Goal: Task Accomplishment & Management: Complete application form

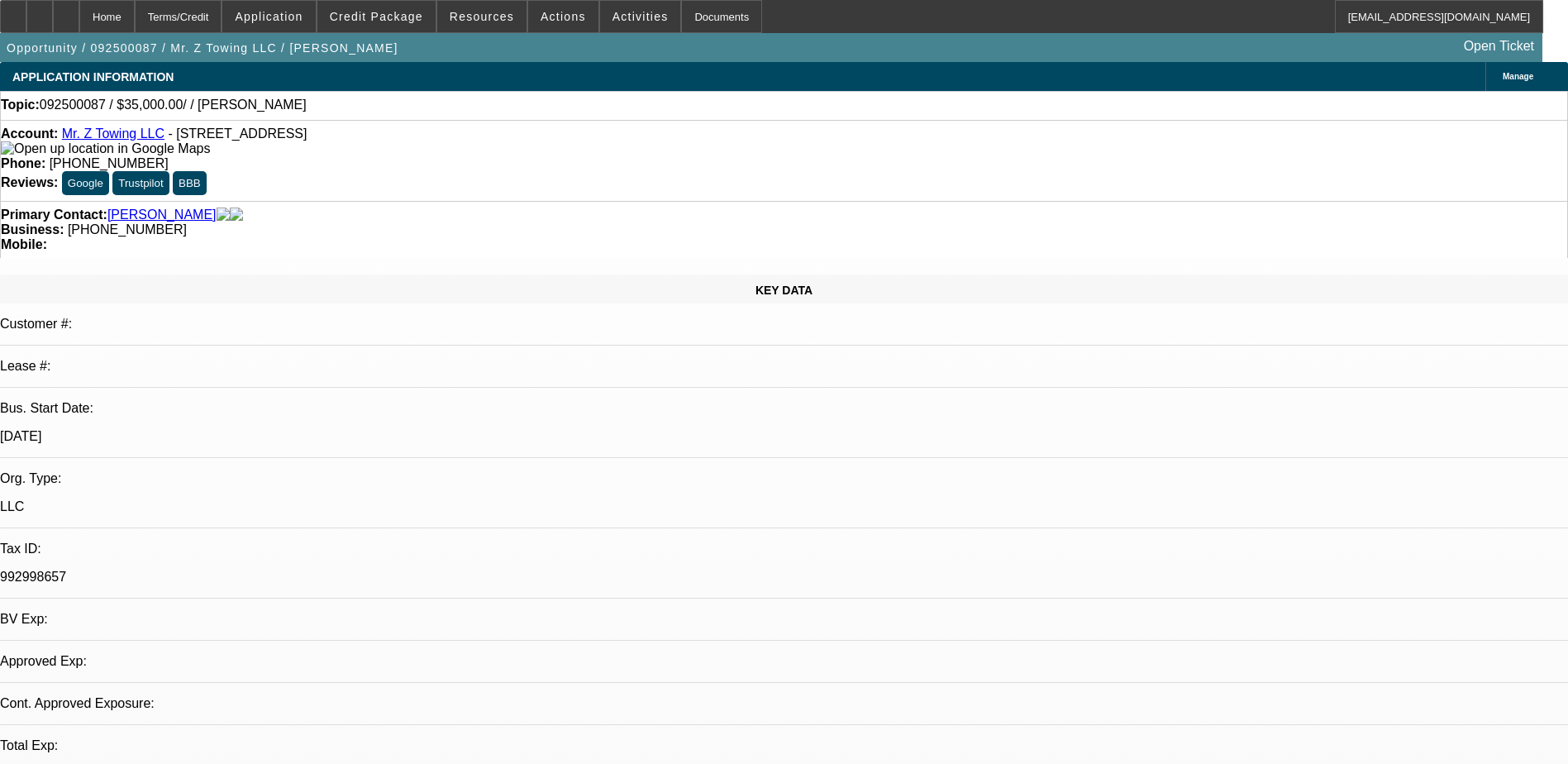
select select "0"
select select "2"
select select "0.1"
select select "1"
select select "2"
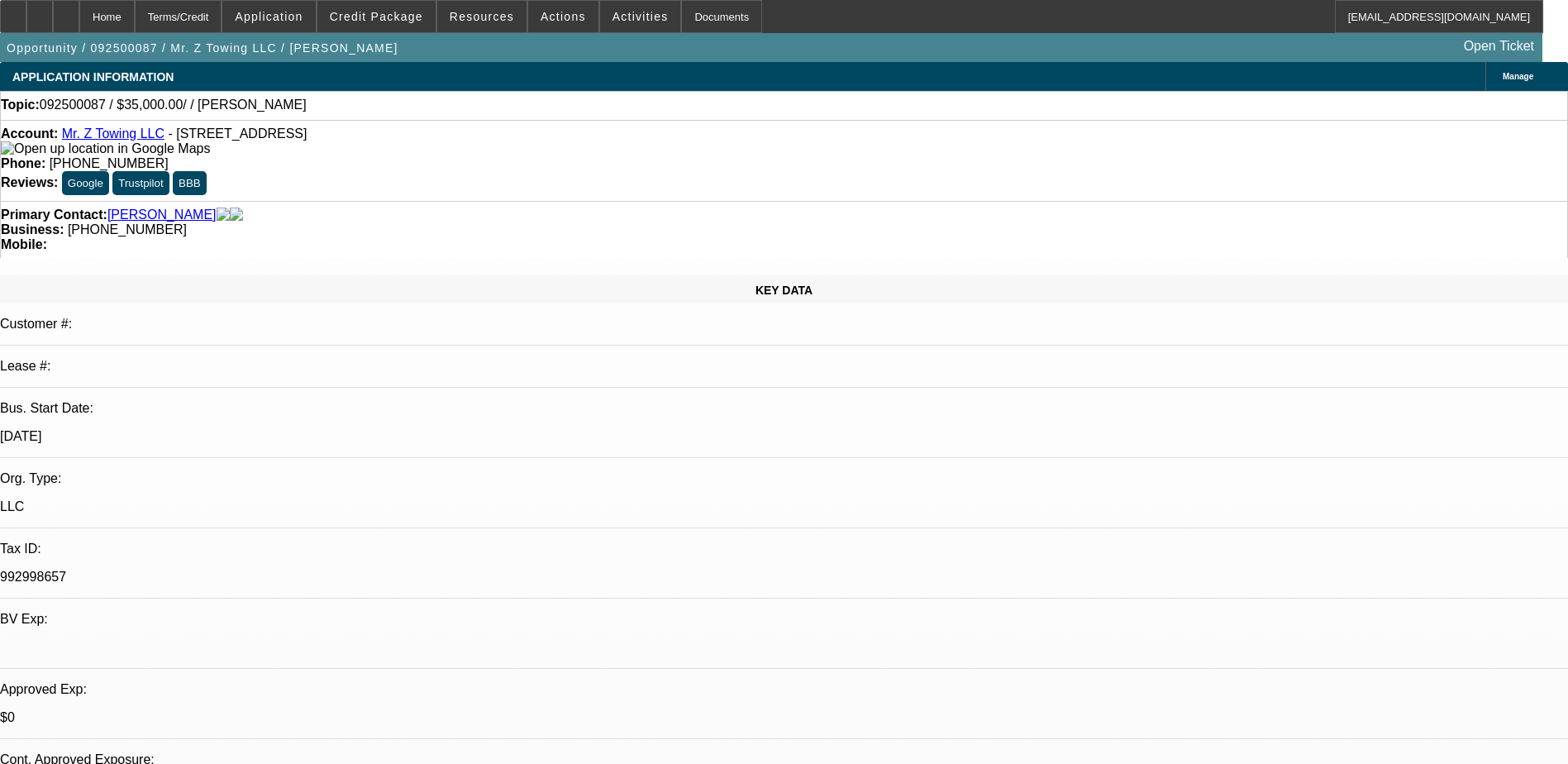
select select "4"
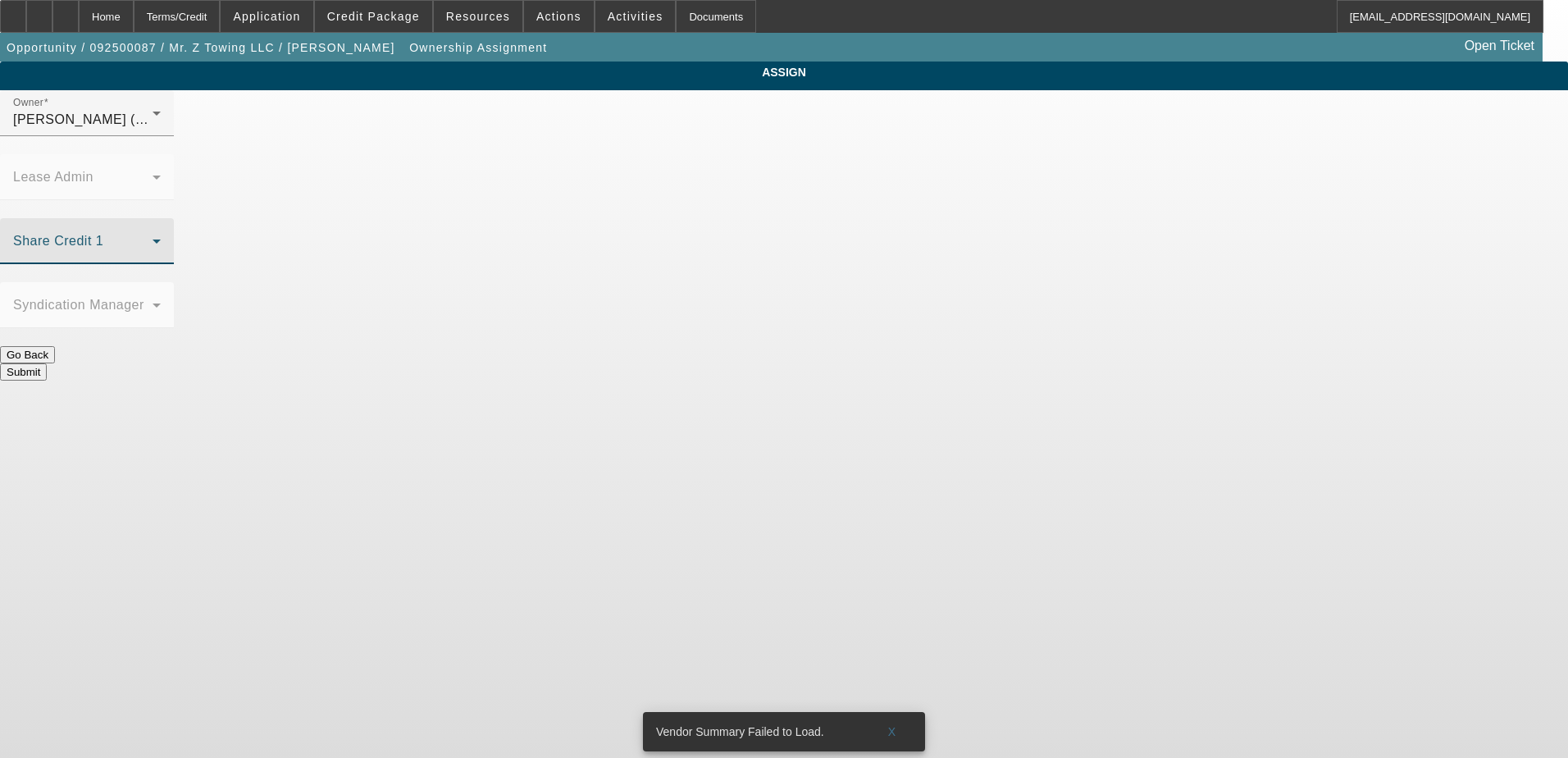
click at [166, 231] on icon at bounding box center [157, 241] width 20 height 20
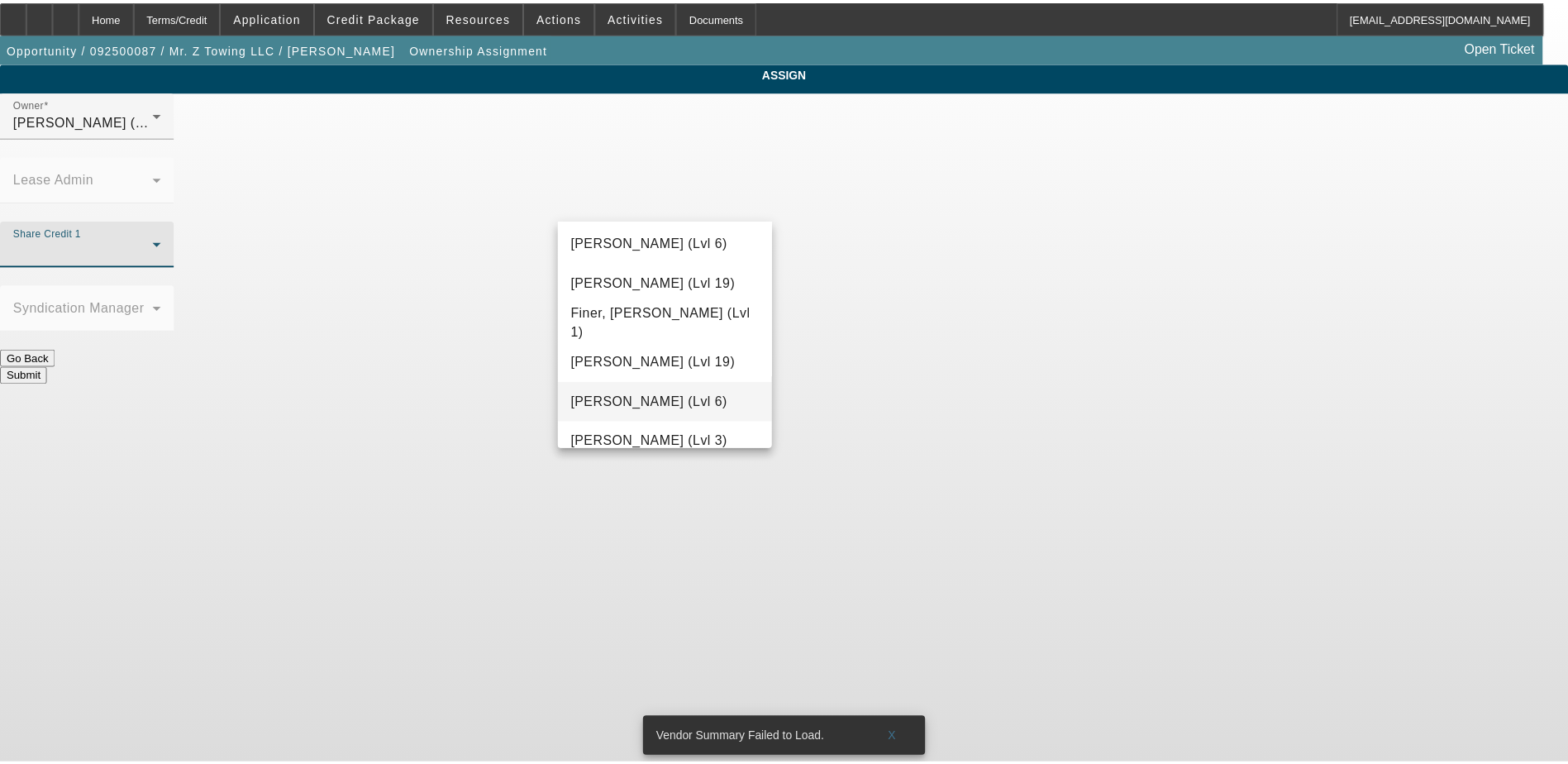
scroll to position [578, 0]
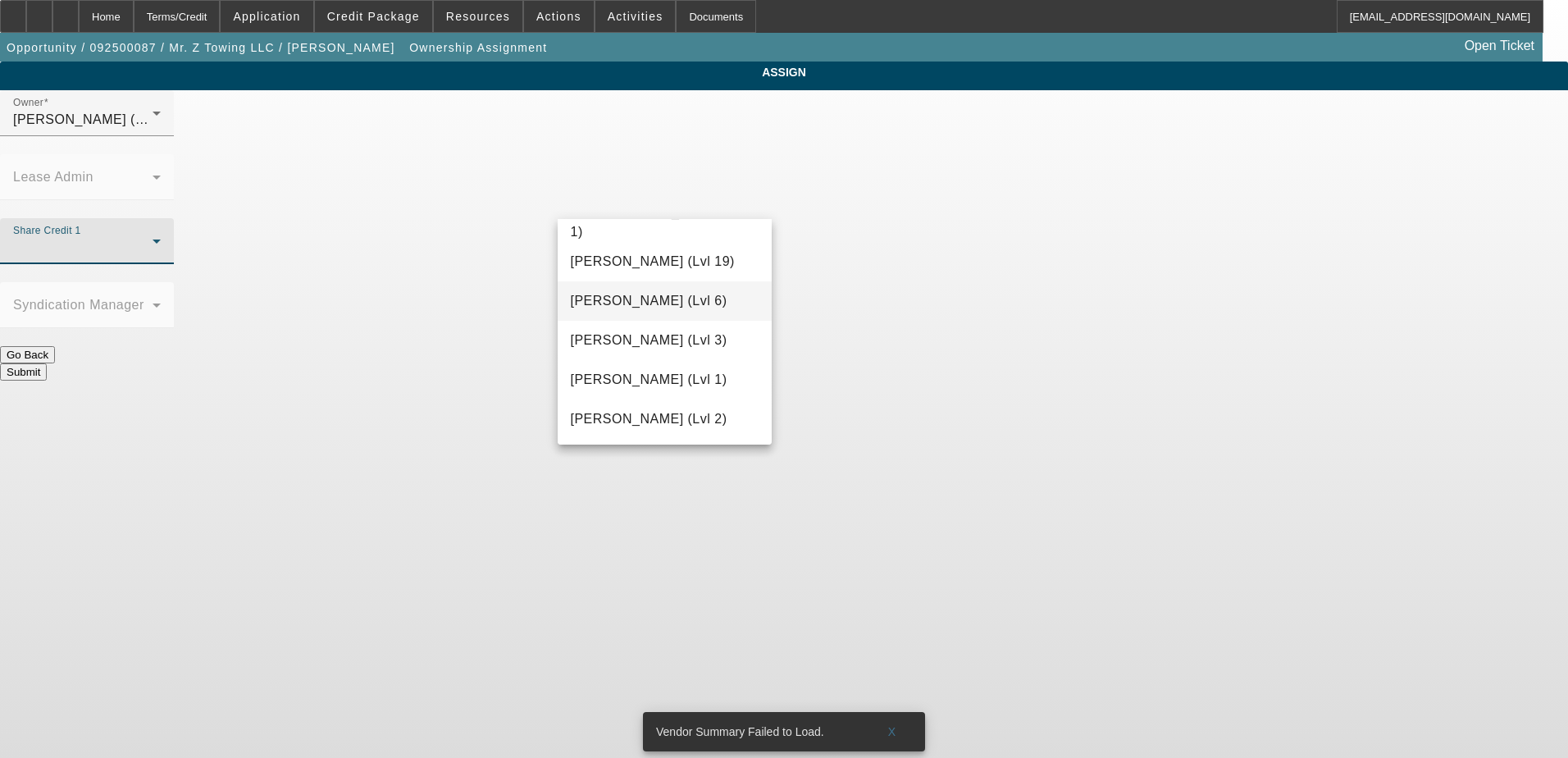
click at [709, 311] on mat-option "[PERSON_NAME] (Lvl 6)" at bounding box center [665, 301] width 215 height 40
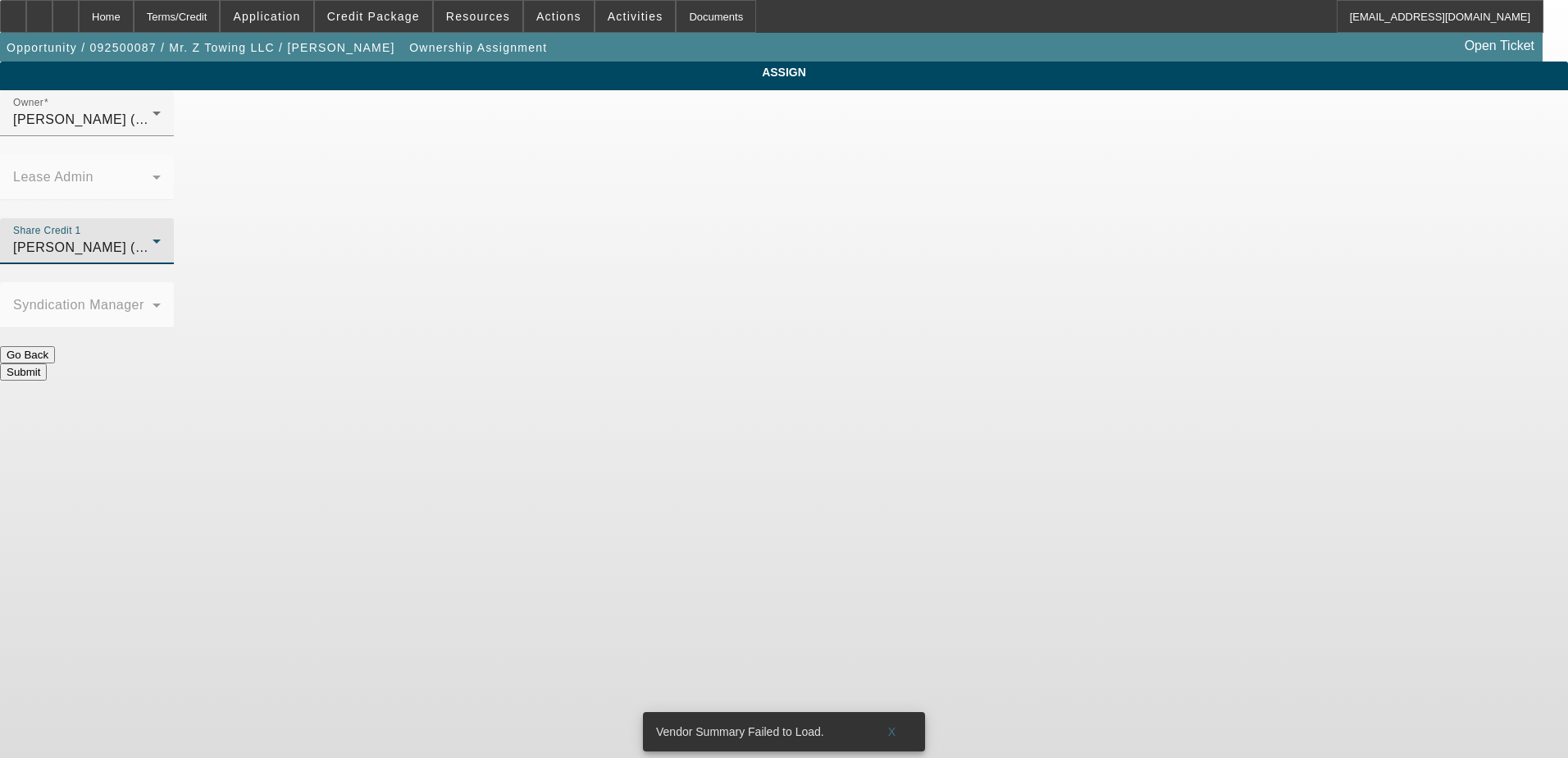
click at [47, 363] on button "Submit" at bounding box center [24, 372] width 47 height 17
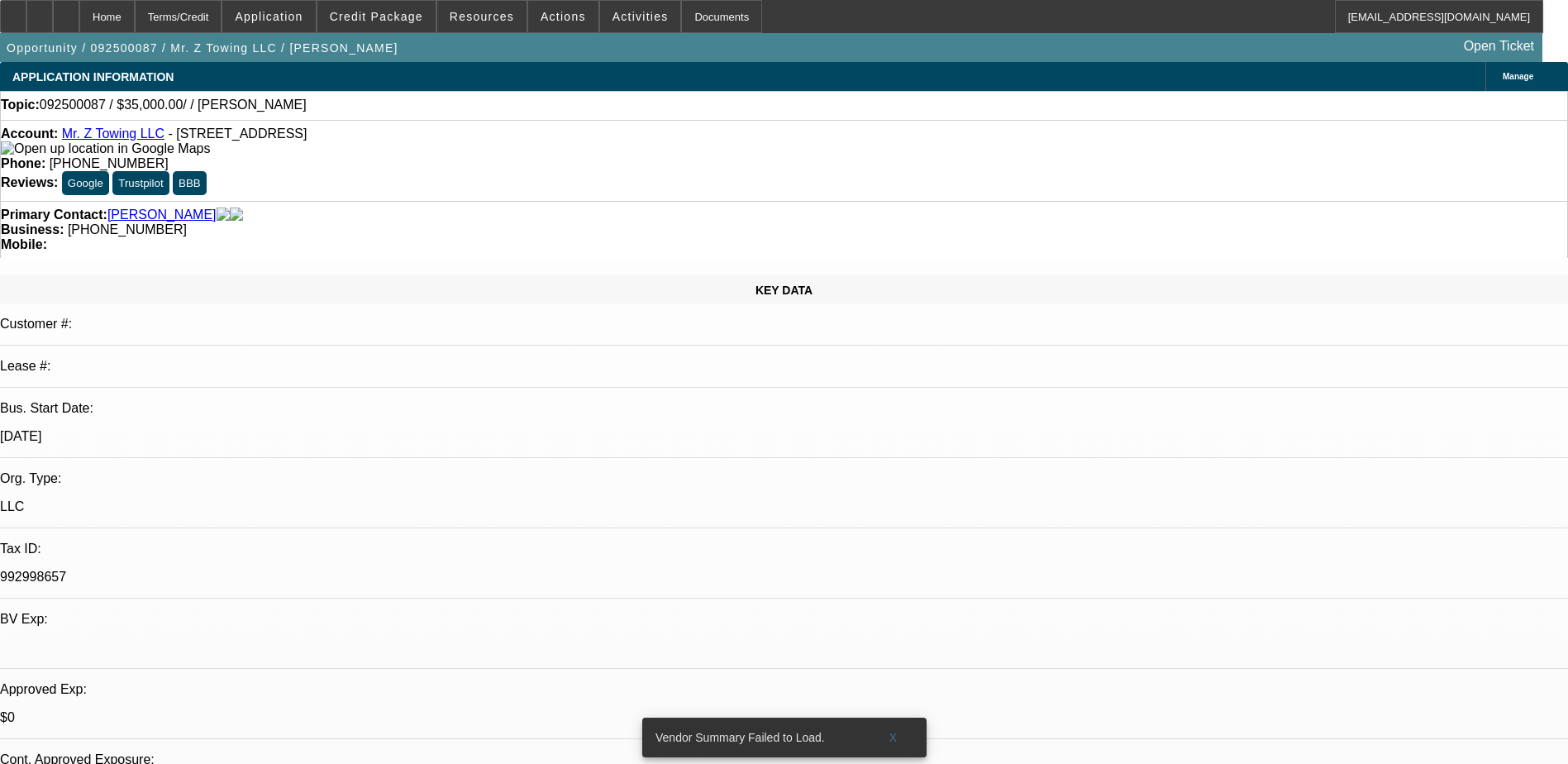
select select "0"
select select "2"
select select "0.1"
select select "4"
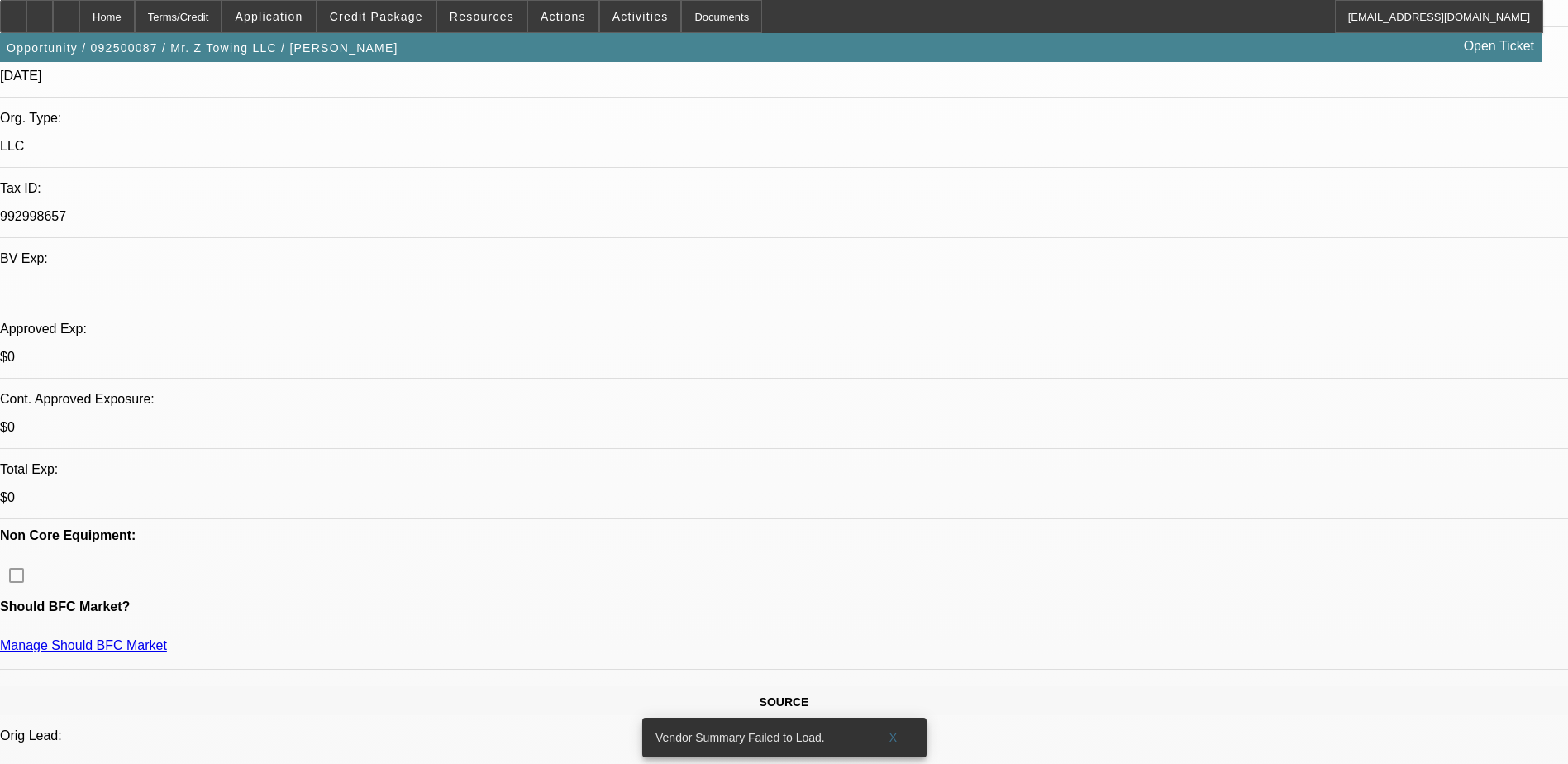
scroll to position [496, 0]
